Goal: Navigation & Orientation: Find specific page/section

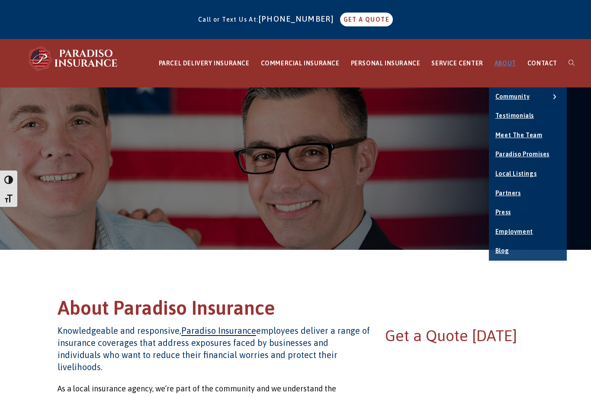
click at [505, 108] on link "Testimonials" at bounding box center [528, 115] width 78 height 19
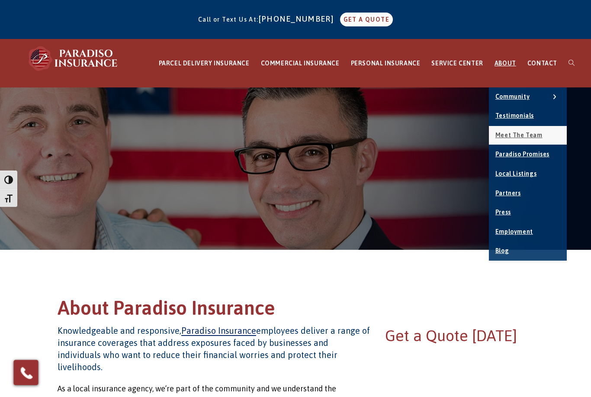
click at [537, 132] on span "Meet the Team" at bounding box center [518, 135] width 47 height 7
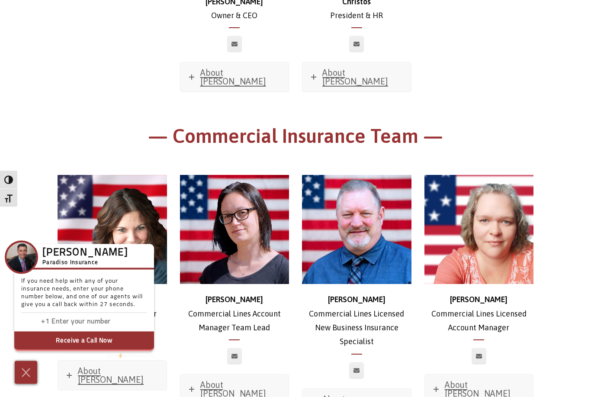
scroll to position [311, 0]
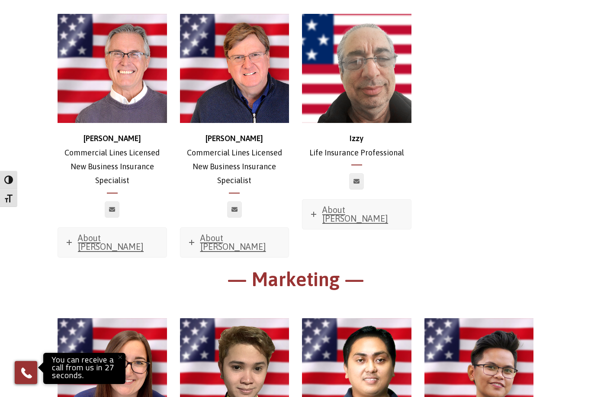
scroll to position [4043, 0]
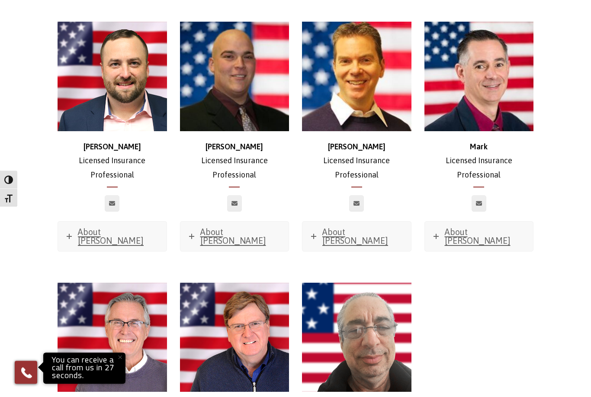
scroll to position [3822, 0]
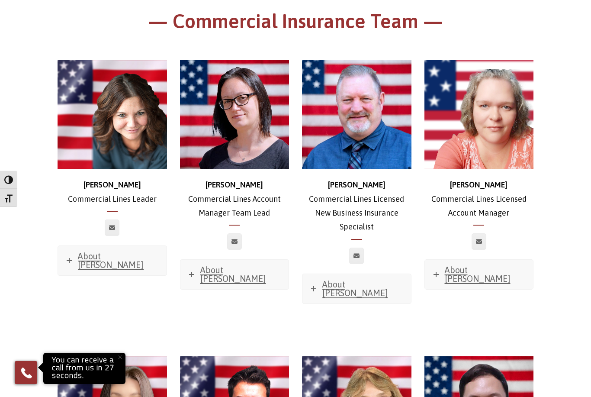
scroll to position [419, 0]
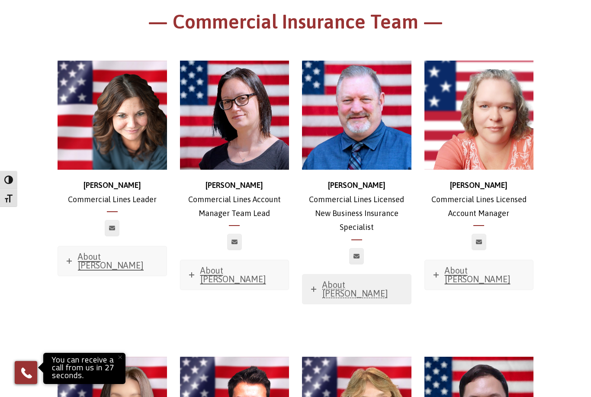
click at [349, 279] on span "About [PERSON_NAME]" at bounding box center [355, 288] width 66 height 19
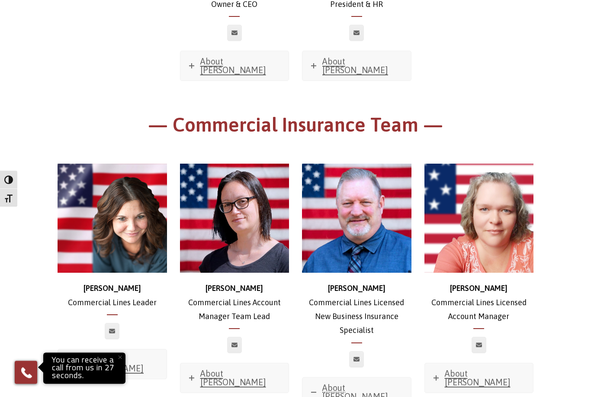
scroll to position [316, 0]
click at [122, 354] on span "About [PERSON_NAME]" at bounding box center [111, 363] width 66 height 19
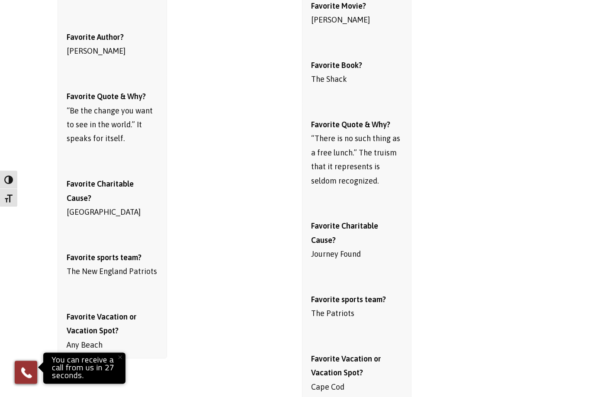
scroll to position [730, 0]
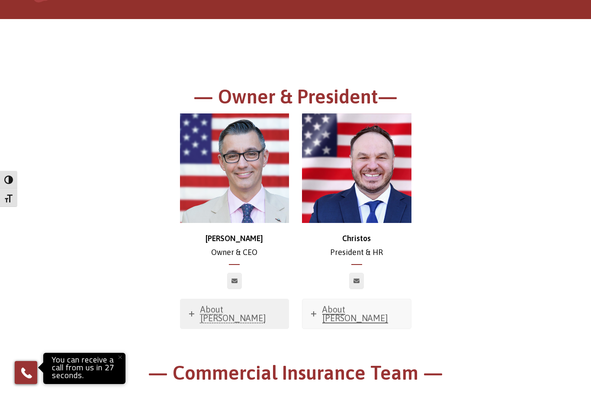
click at [227, 311] on span "About [PERSON_NAME]" at bounding box center [233, 313] width 66 height 19
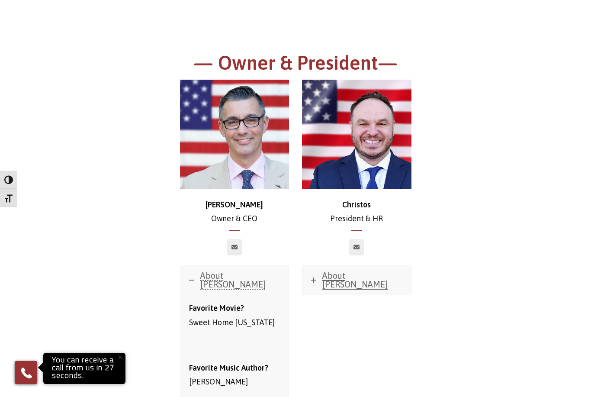
scroll to position [95, 0]
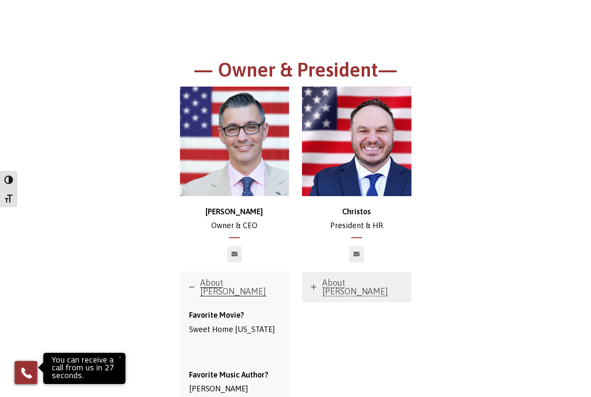
click at [349, 283] on span "About [PERSON_NAME]" at bounding box center [355, 286] width 66 height 19
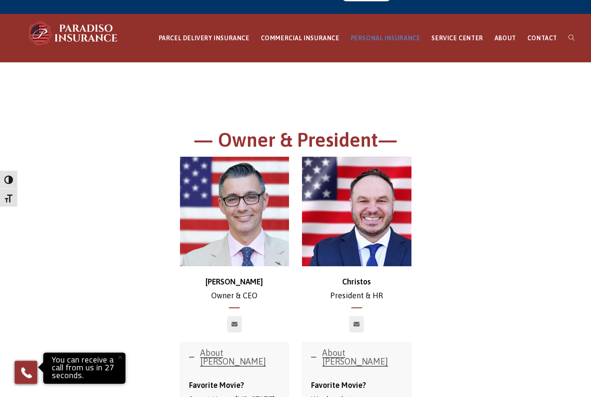
scroll to position [25, 0]
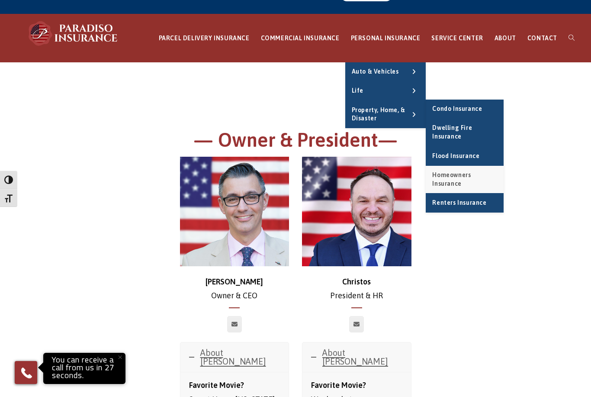
click at [452, 173] on span "Homeowners Insurance" at bounding box center [451, 179] width 38 height 16
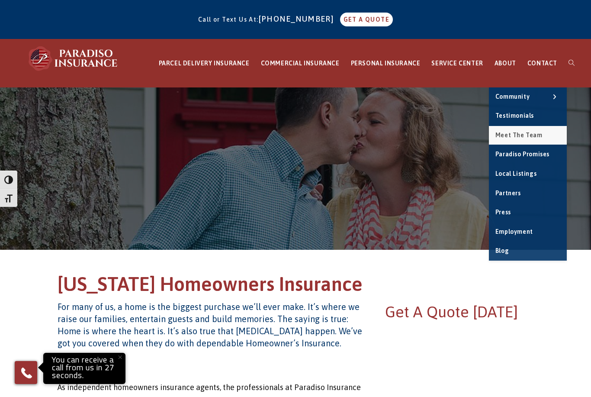
click at [538, 136] on span "Meet the Team" at bounding box center [518, 135] width 47 height 7
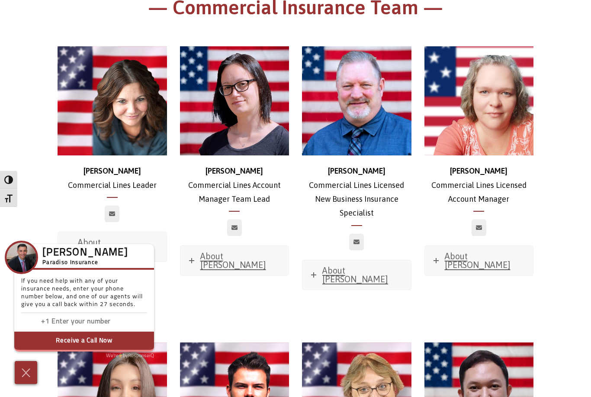
scroll to position [343, 0]
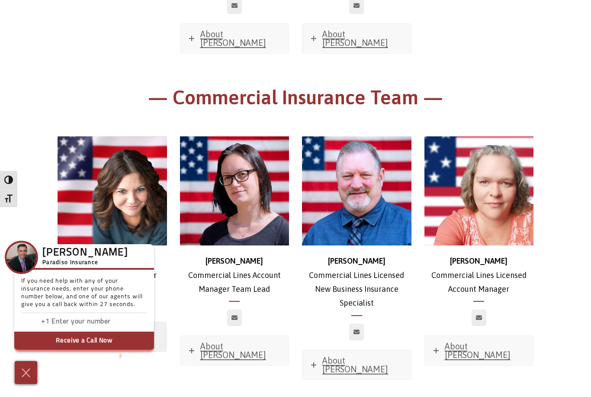
click at [121, 327] on span "About [PERSON_NAME]" at bounding box center [111, 336] width 66 height 19
click at [157, 204] on img at bounding box center [112, 190] width 109 height 109
